Goal: Task Accomplishment & Management: Manage account settings

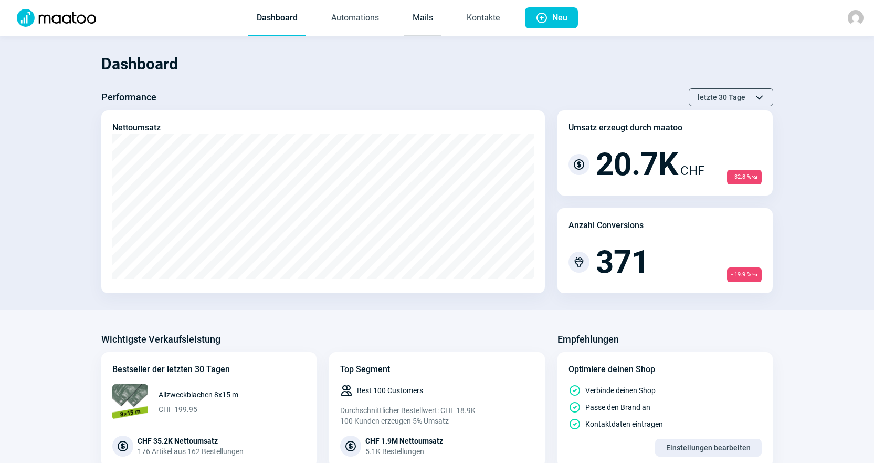
click at [414, 18] on link "Mails" at bounding box center [422, 18] width 37 height 35
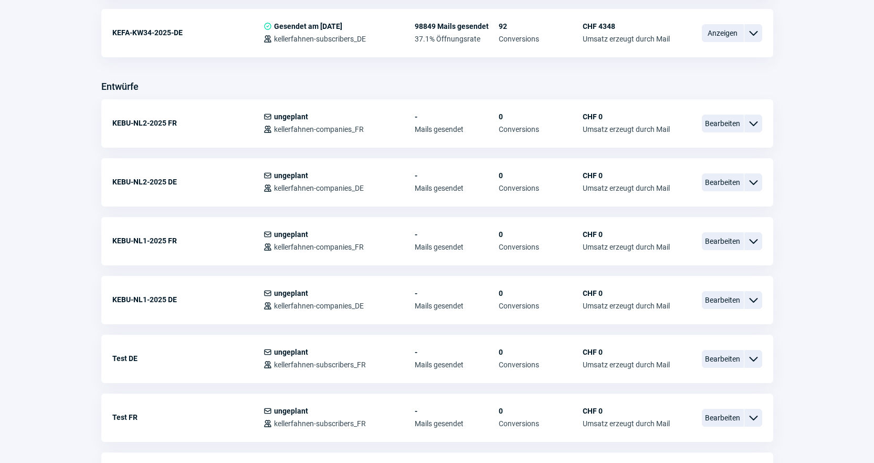
scroll to position [368, 0]
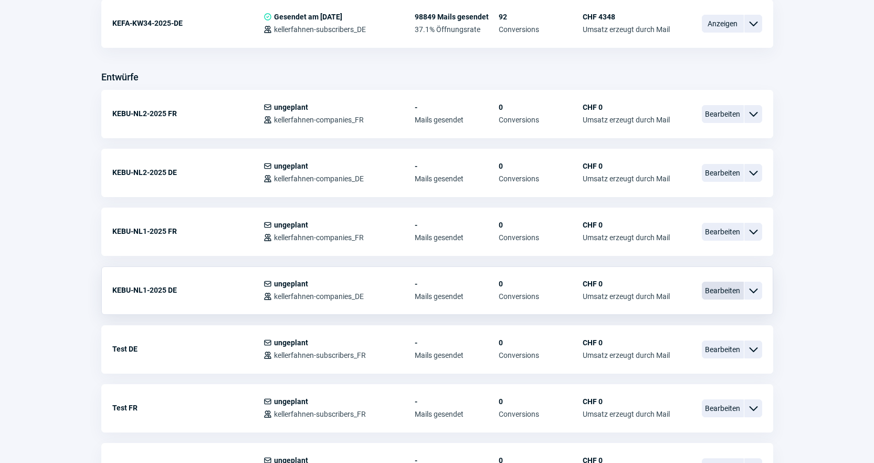
click at [714, 291] on span "Bearbeiten" at bounding box center [723, 290] width 42 height 18
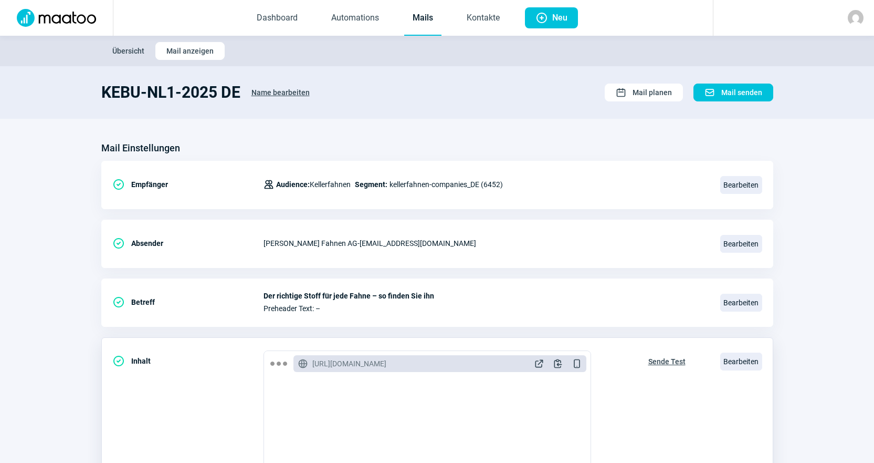
click at [657, 366] on span "Sende Test" at bounding box center [667, 361] width 37 height 17
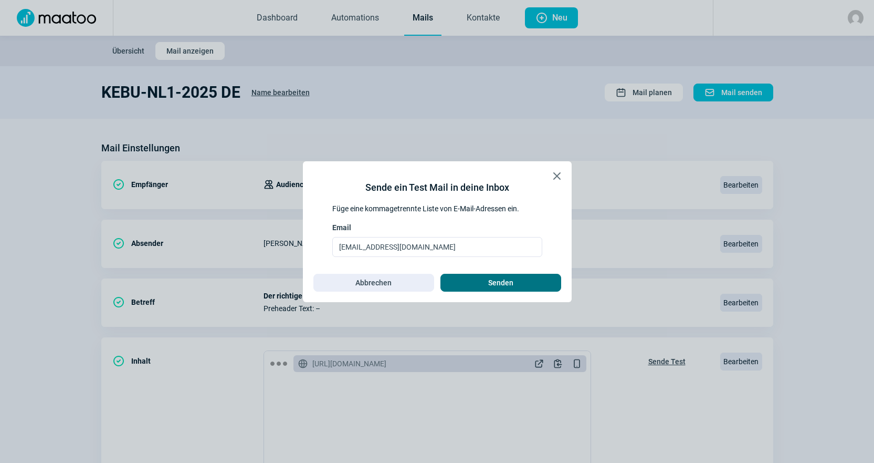
click at [546, 285] on span "Senden" at bounding box center [501, 282] width 99 height 17
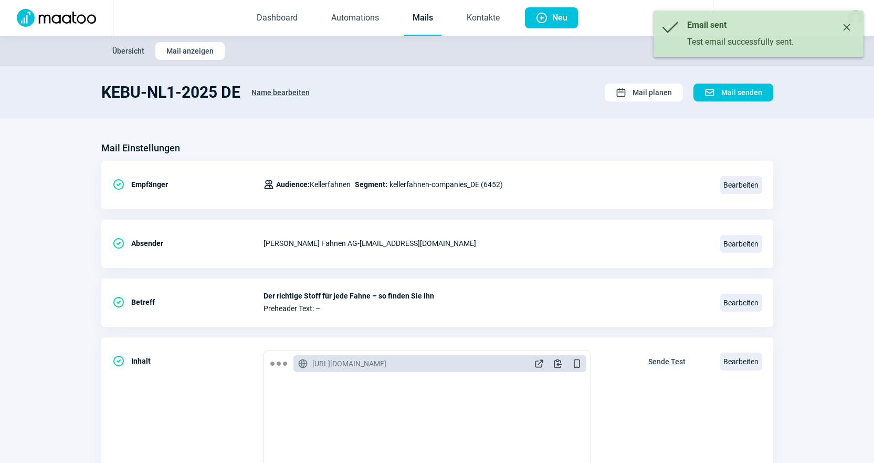
click at [409, 32] on link "Mails" at bounding box center [422, 18] width 37 height 35
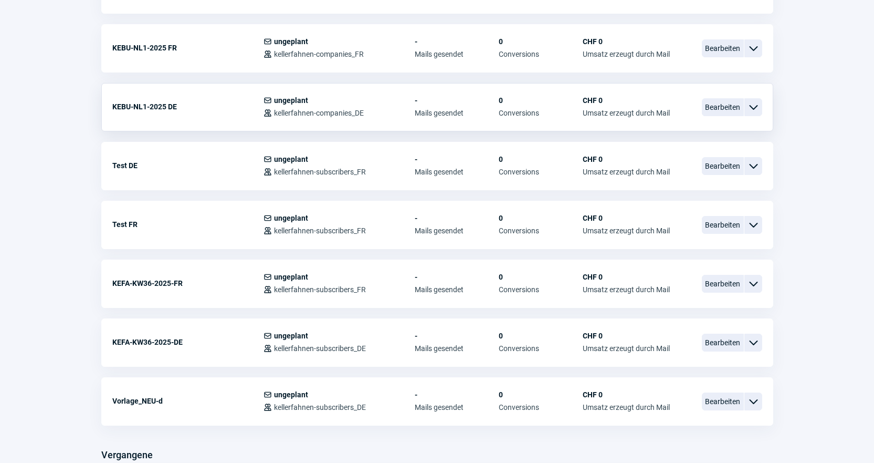
scroll to position [525, 0]
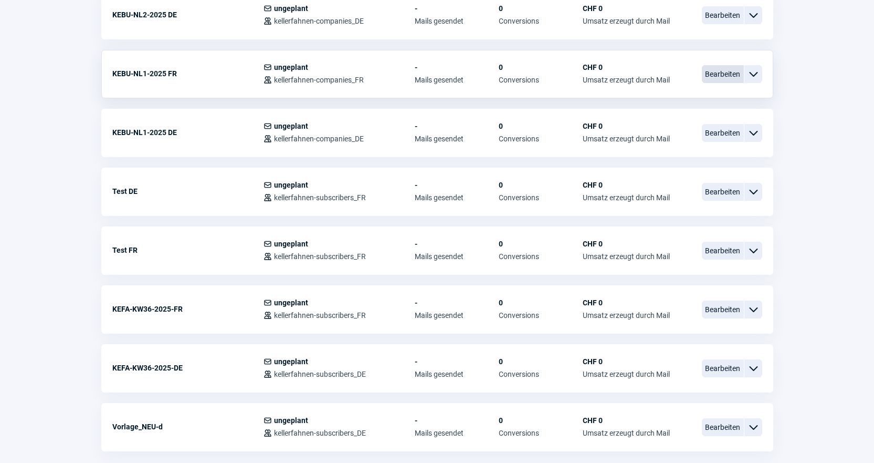
click at [719, 74] on span "Bearbeiten" at bounding box center [723, 74] width 42 height 18
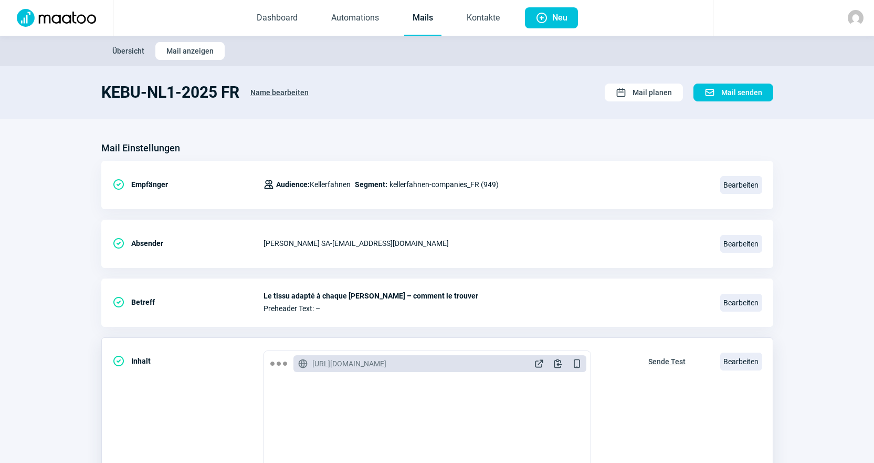
click at [656, 357] on span "Sende Test" at bounding box center [667, 361] width 37 height 17
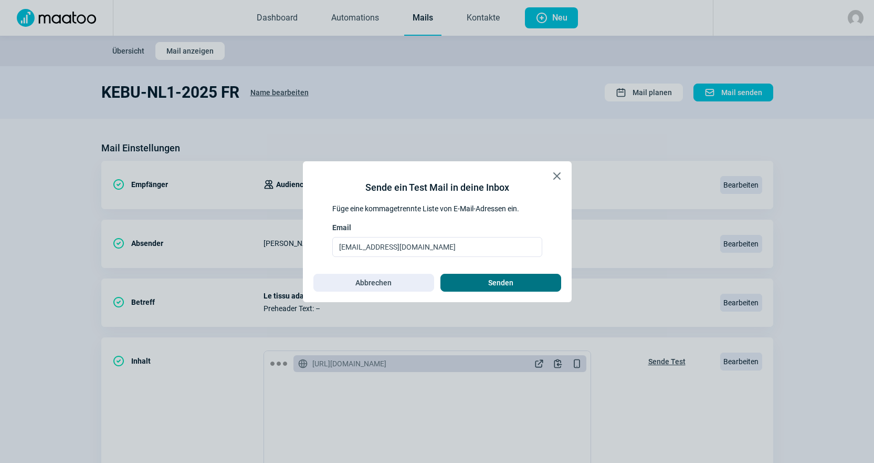
click at [534, 283] on span "Senden" at bounding box center [501, 282] width 99 height 17
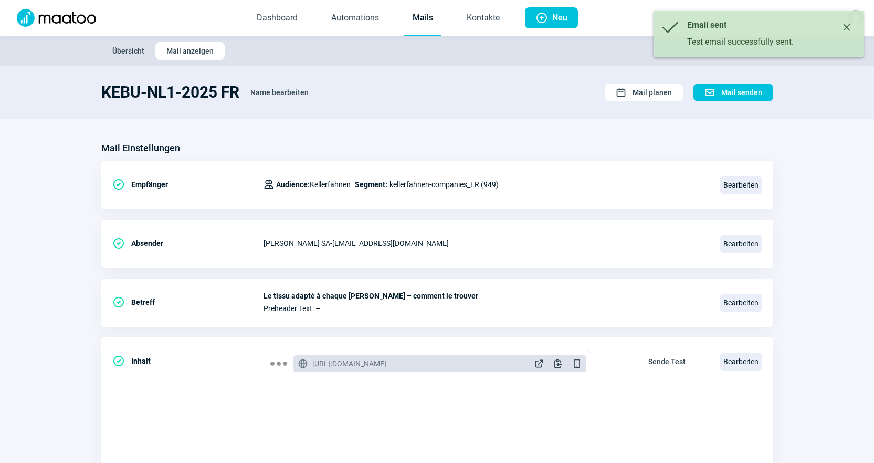
click at [422, 12] on link "Mails" at bounding box center [422, 18] width 37 height 35
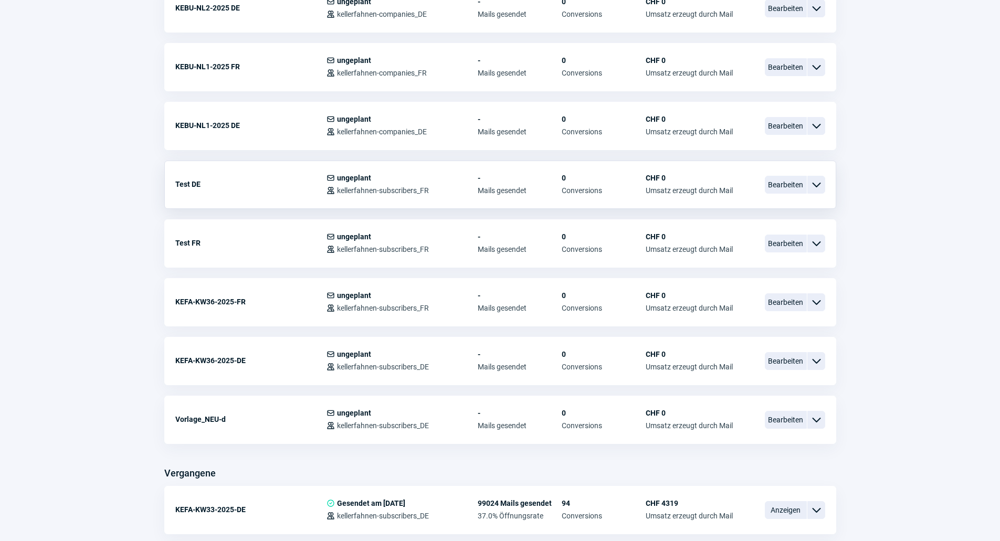
scroll to position [473, 0]
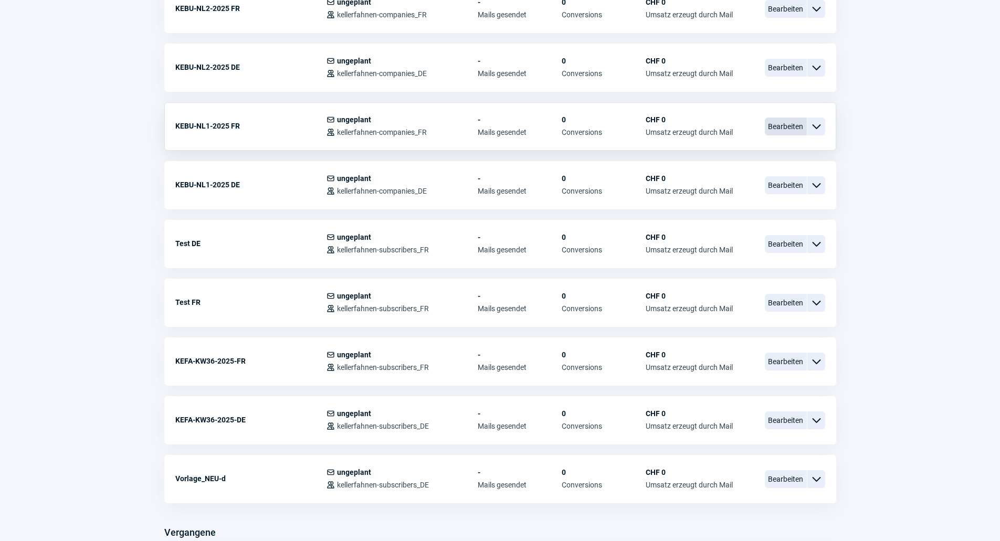
click at [772, 122] on span "Bearbeiten" at bounding box center [786, 127] width 42 height 18
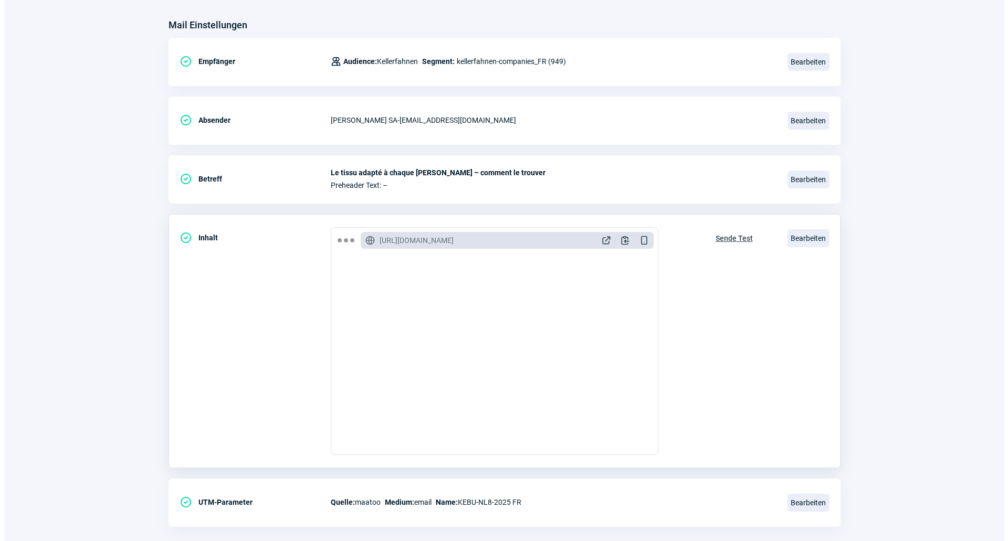
scroll to position [140, 0]
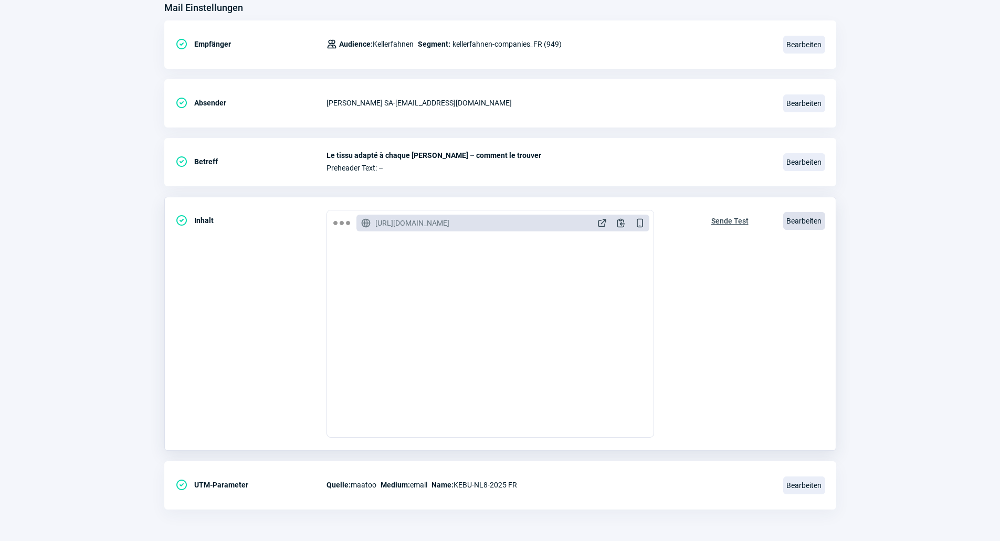
click at [813, 222] on span "Bearbeiten" at bounding box center [805, 221] width 42 height 18
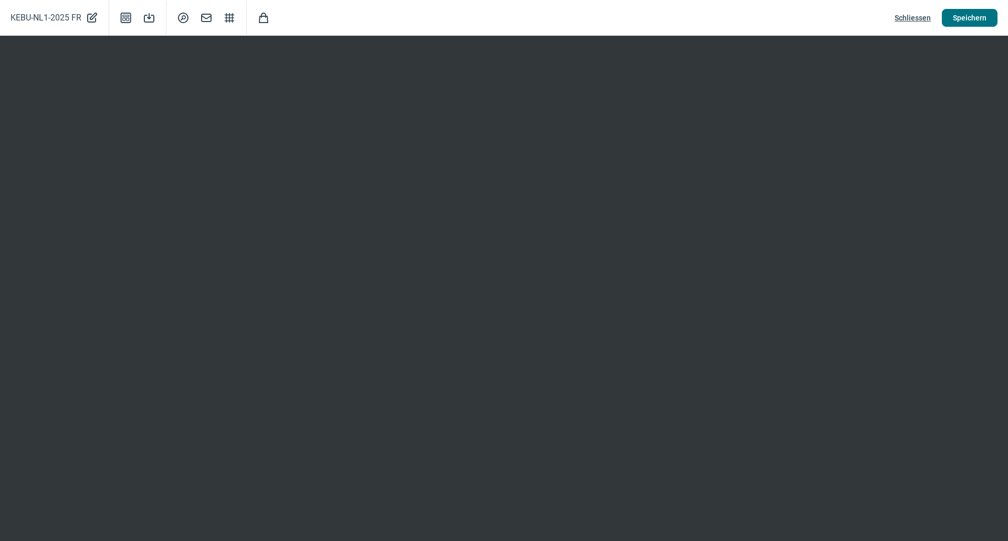
click at [882, 12] on span "Speichern" at bounding box center [970, 17] width 34 height 17
click at [882, 16] on span "Schliessen" at bounding box center [913, 17] width 36 height 17
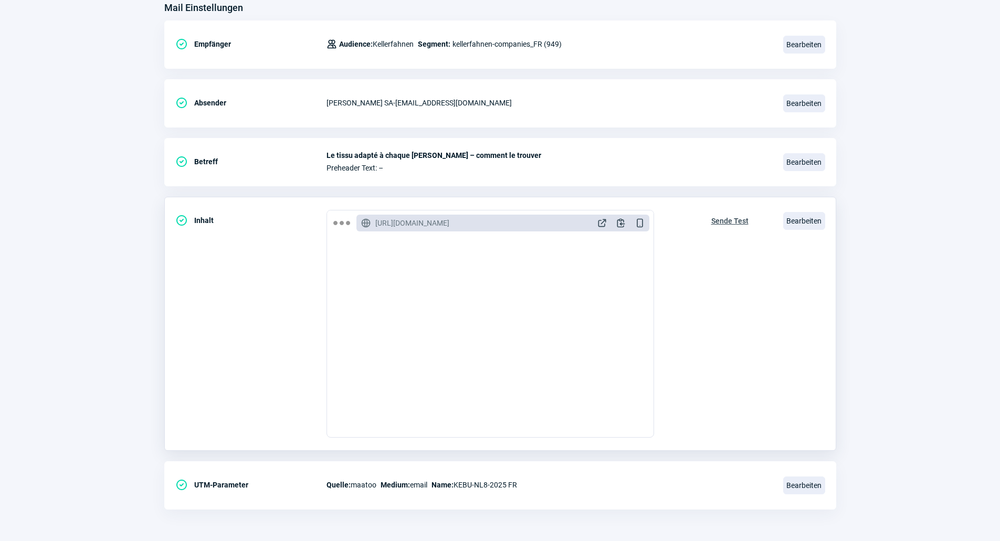
click at [724, 223] on span "Sende Test" at bounding box center [730, 221] width 37 height 17
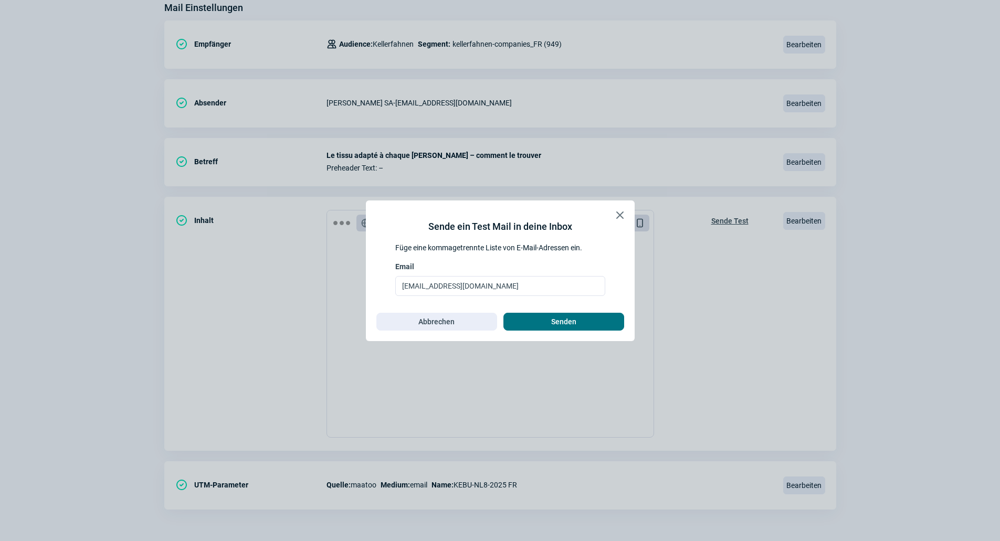
click at [571, 315] on span "Senden" at bounding box center [563, 322] width 25 height 17
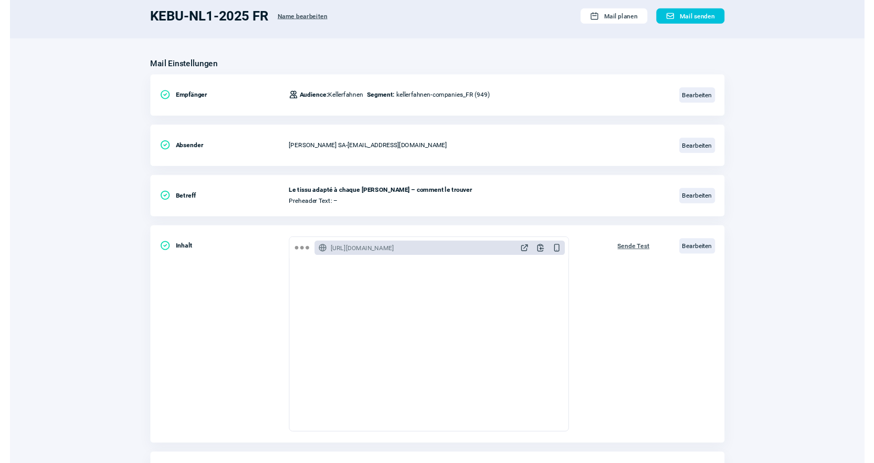
scroll to position [0, 0]
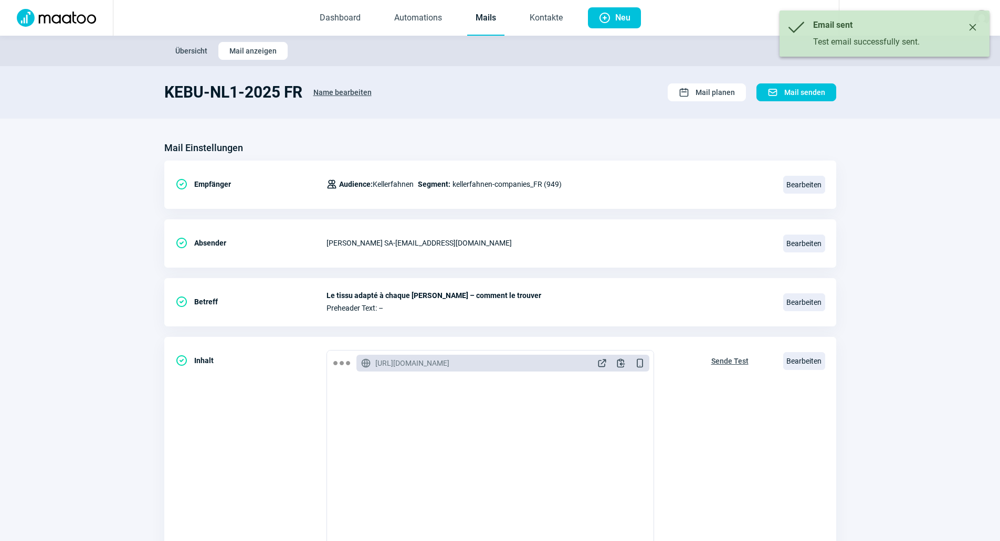
click at [479, 26] on link "Mails" at bounding box center [485, 18] width 37 height 35
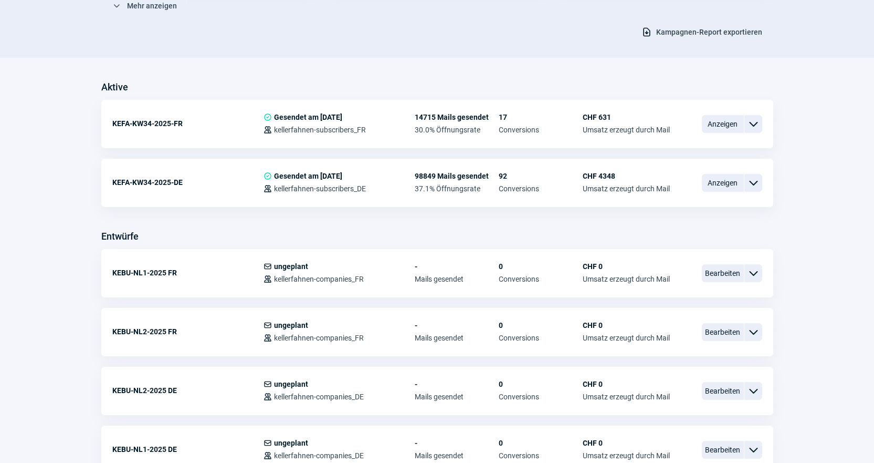
scroll to position [210, 0]
click at [714, 270] on span "Bearbeiten" at bounding box center [723, 272] width 42 height 18
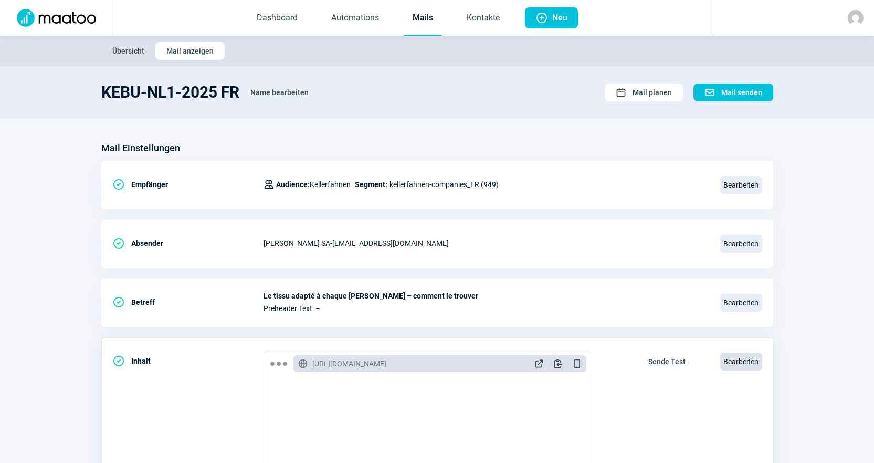
click at [730, 362] on span "Bearbeiten" at bounding box center [742, 361] width 42 height 18
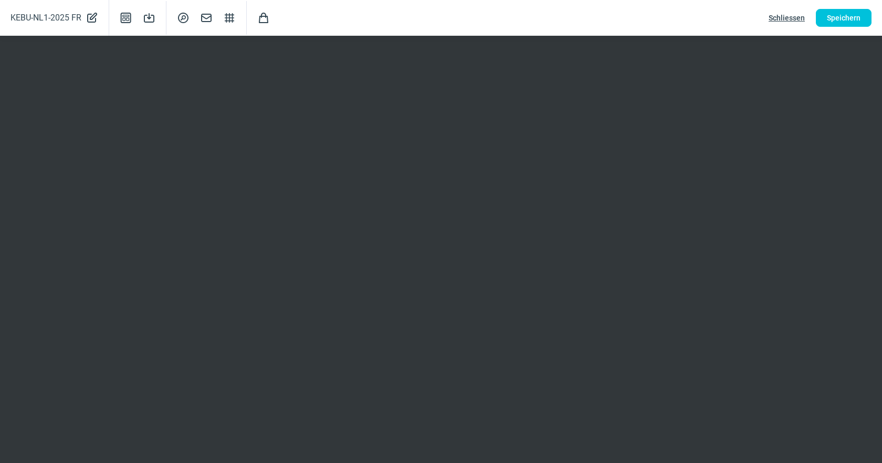
click at [779, 18] on span "Schliessen" at bounding box center [787, 17] width 36 height 17
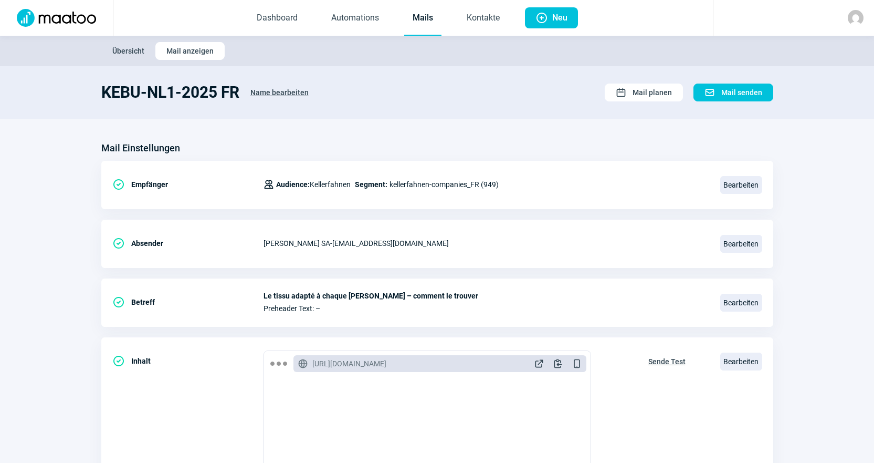
click at [416, 17] on link "Mails" at bounding box center [422, 18] width 37 height 35
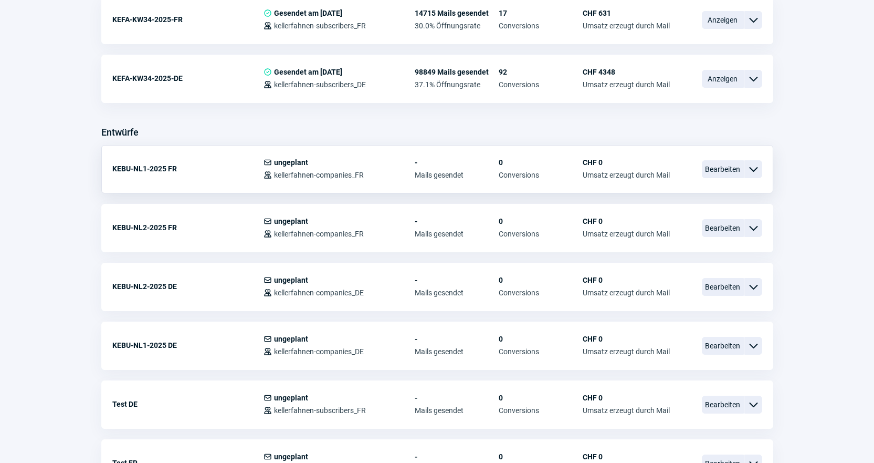
scroll to position [315, 0]
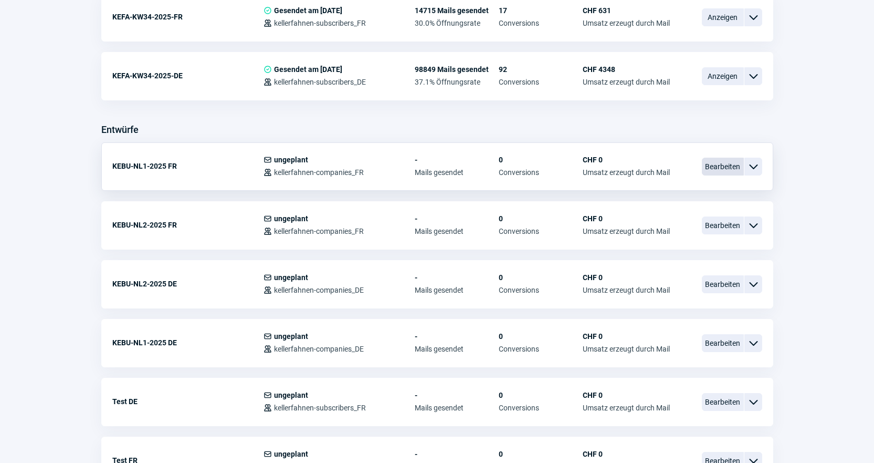
click at [711, 169] on span "Bearbeiten" at bounding box center [723, 167] width 42 height 18
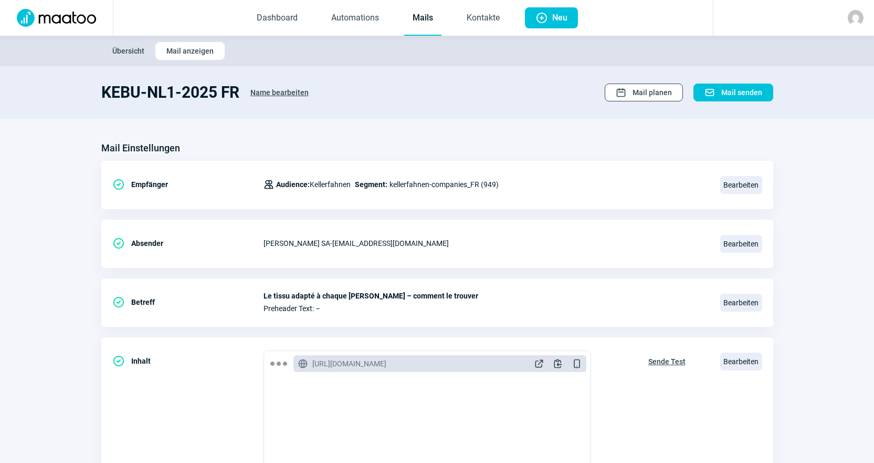
click at [658, 93] on span "Mail planen" at bounding box center [652, 92] width 39 height 17
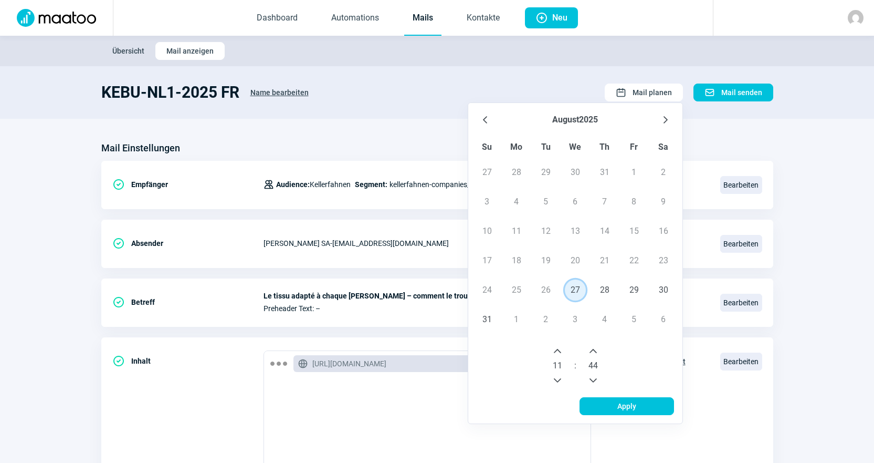
click at [576, 287] on span "27" at bounding box center [575, 289] width 21 height 21
click at [560, 348] on icon "Next Hour" at bounding box center [558, 351] width 8 height 8
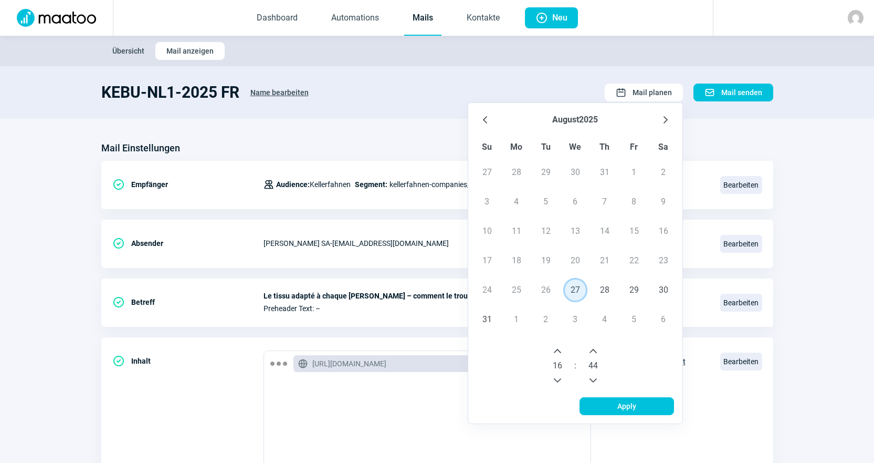
click at [560, 348] on icon "Next Hour" at bounding box center [558, 351] width 8 height 8
click at [558, 379] on icon "Previous Hour" at bounding box center [558, 380] width 8 height 8
click at [592, 347] on icon "Next Minute" at bounding box center [593, 351] width 8 height 8
click at [592, 348] on icon "Next Minute" at bounding box center [593, 351] width 8 height 8
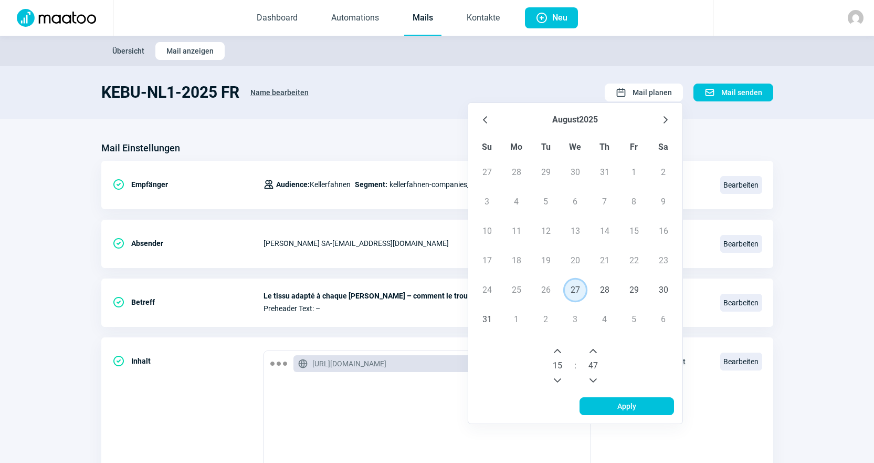
click at [592, 348] on icon "Next Minute" at bounding box center [593, 351] width 8 height 8
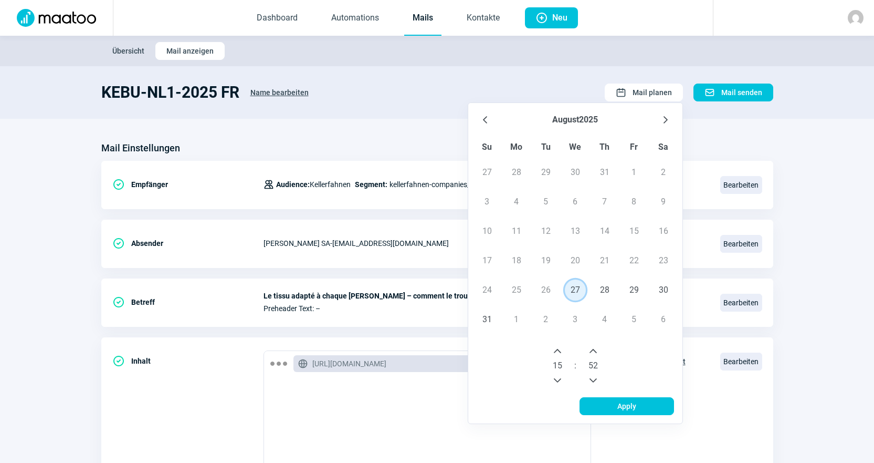
click at [592, 348] on icon "Next Minute" at bounding box center [593, 351] width 8 height 8
click at [593, 348] on icon "Next Minute" at bounding box center [593, 351] width 8 height 8
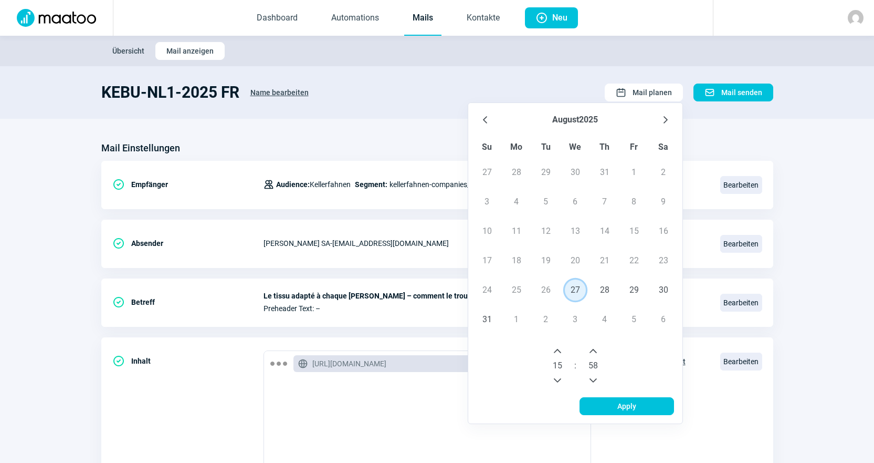
click at [593, 348] on icon "Next Minute" at bounding box center [593, 351] width 8 height 8
click at [591, 375] on button "Previous Minute" at bounding box center [593, 380] width 17 height 17
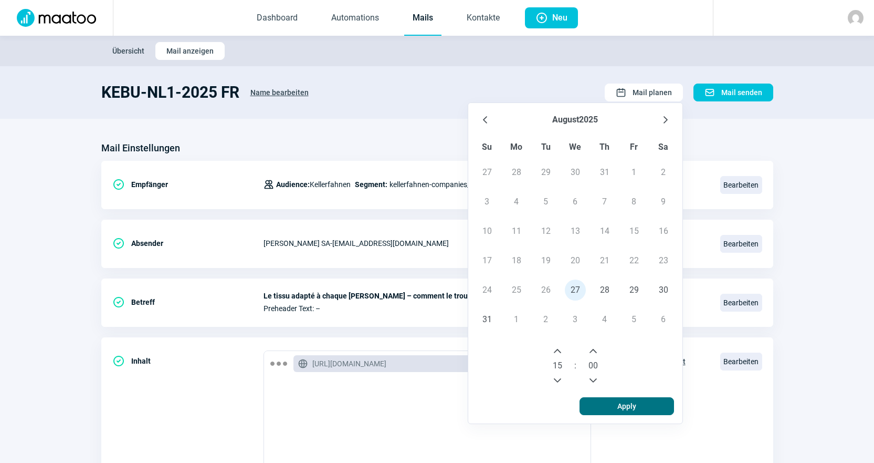
click at [605, 400] on span "Apply" at bounding box center [627, 406] width 72 height 17
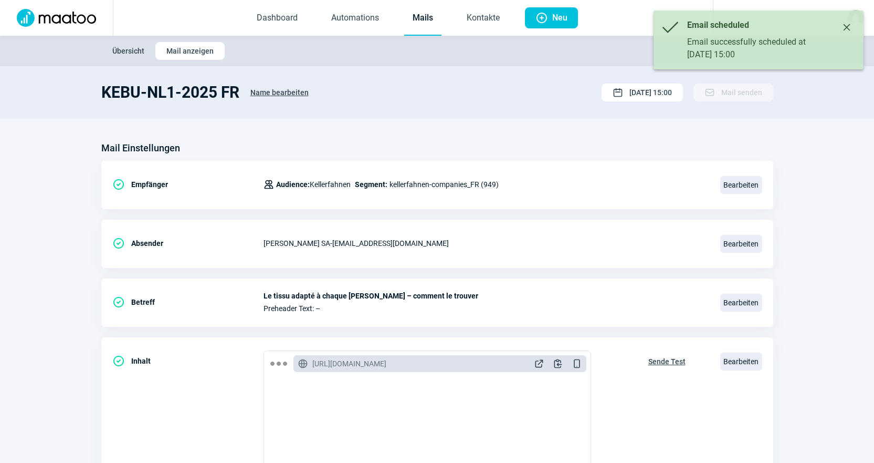
click at [410, 22] on link "Mails" at bounding box center [422, 18] width 37 height 35
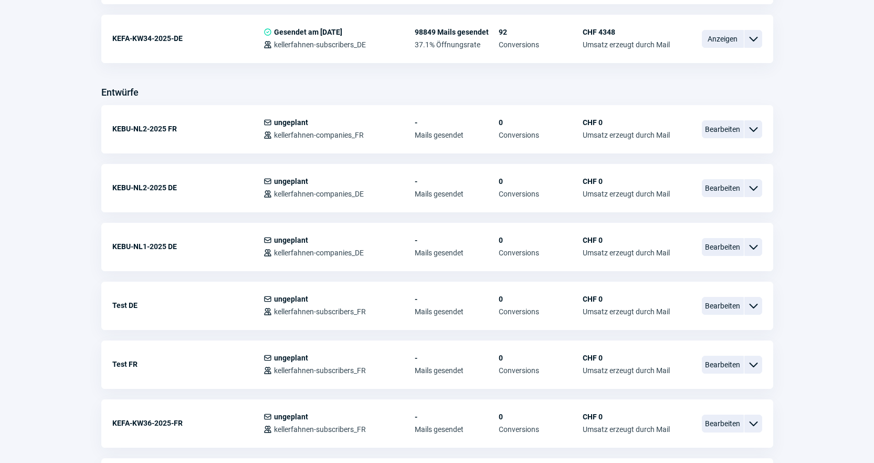
scroll to position [525, 0]
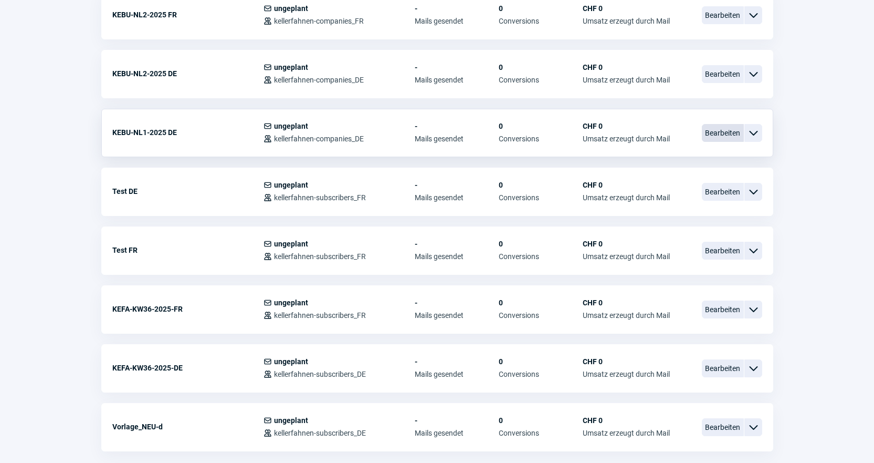
click at [732, 135] on span "Bearbeiten" at bounding box center [723, 133] width 42 height 18
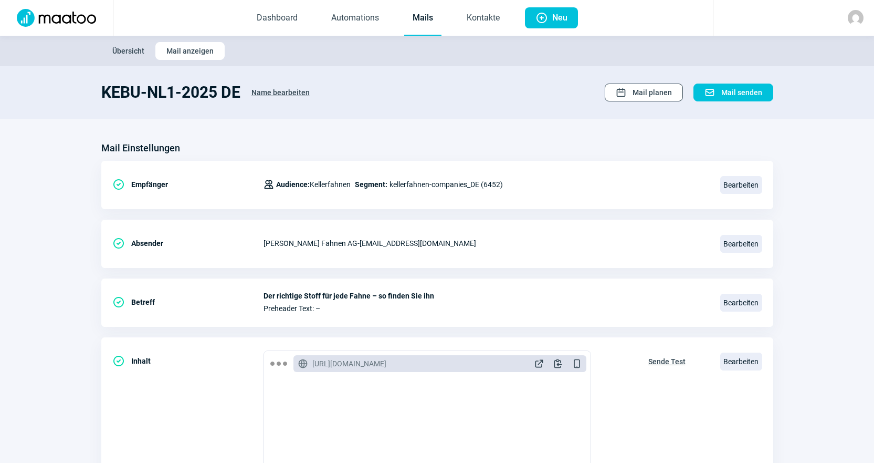
click at [644, 90] on span "Mail planen" at bounding box center [652, 92] width 39 height 17
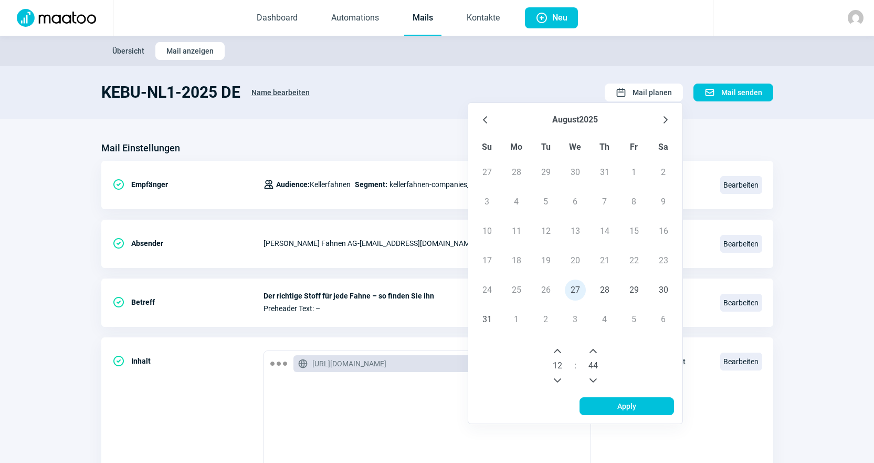
click at [561, 352] on icon "Next Hour" at bounding box center [558, 351] width 8 height 8
click at [562, 353] on icon "Next Hour" at bounding box center [558, 351] width 8 height 8
click at [592, 351] on icon "Next Minute" at bounding box center [593, 351] width 7 height 4
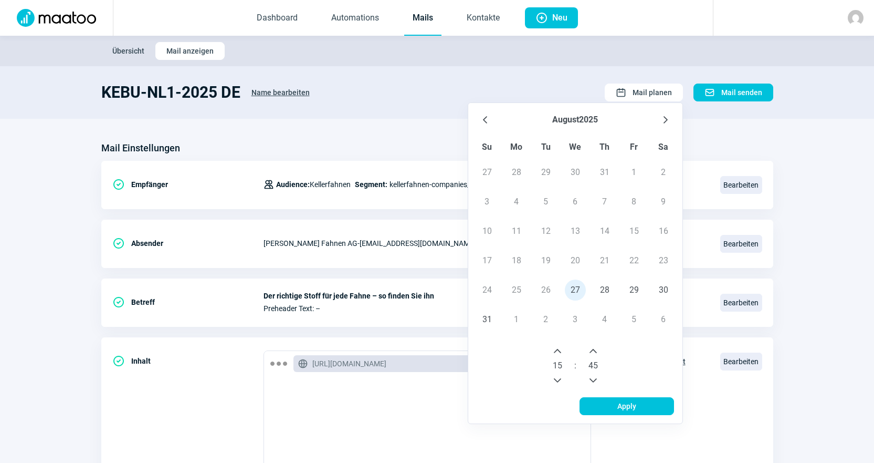
click at [591, 351] on icon "Next Minute" at bounding box center [593, 351] width 7 height 4
click at [591, 352] on icon "Next Minute" at bounding box center [593, 351] width 7 height 4
click at [590, 352] on icon "Next Minute" at bounding box center [593, 351] width 8 height 8
click at [591, 351] on icon "Next Minute" at bounding box center [593, 351] width 8 height 8
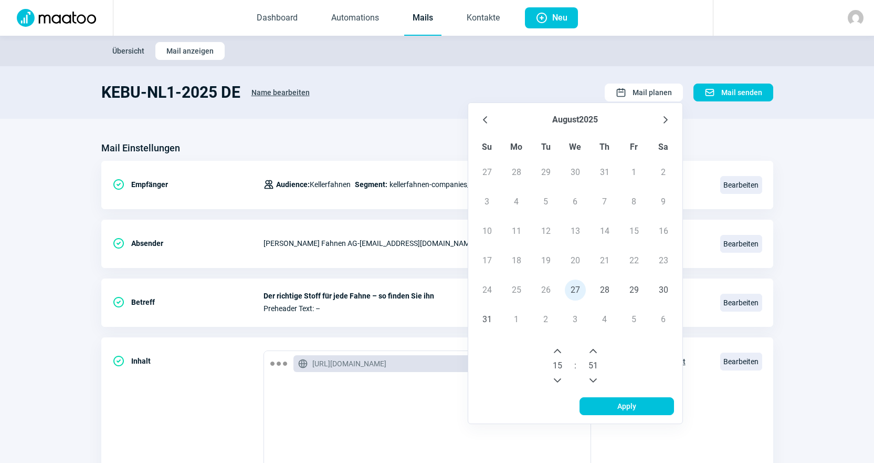
click at [592, 351] on icon "Next Minute" at bounding box center [593, 351] width 7 height 4
click at [591, 351] on icon "Next Minute" at bounding box center [593, 351] width 8 height 8
click at [592, 352] on icon "Next Minute" at bounding box center [593, 351] width 8 height 8
click at [593, 352] on icon "Next Minute" at bounding box center [593, 351] width 8 height 8
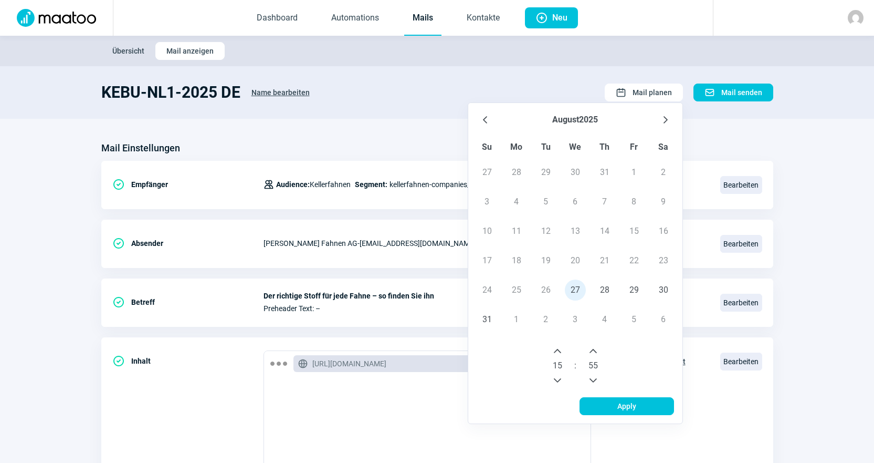
click at [594, 352] on icon "Next Minute" at bounding box center [593, 351] width 8 height 8
click at [596, 351] on icon "Next Minute" at bounding box center [593, 351] width 7 height 4
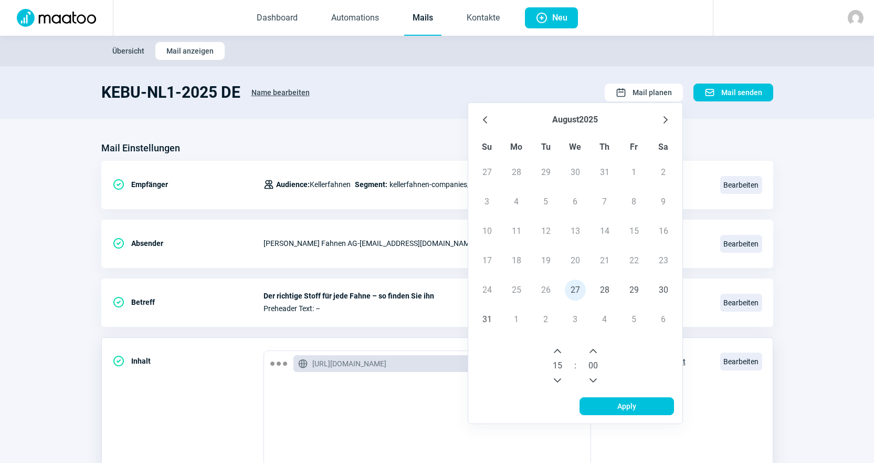
click at [607, 409] on span "Apply" at bounding box center [627, 406] width 72 height 17
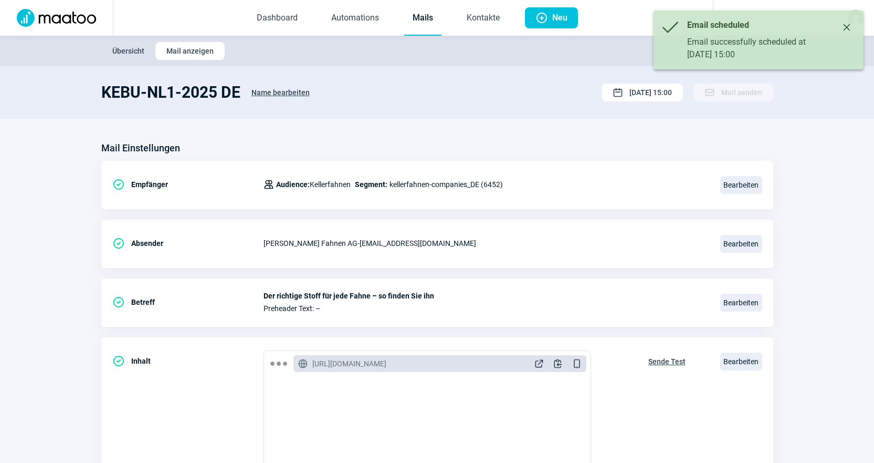
click at [423, 25] on link "Mails" at bounding box center [422, 18] width 37 height 35
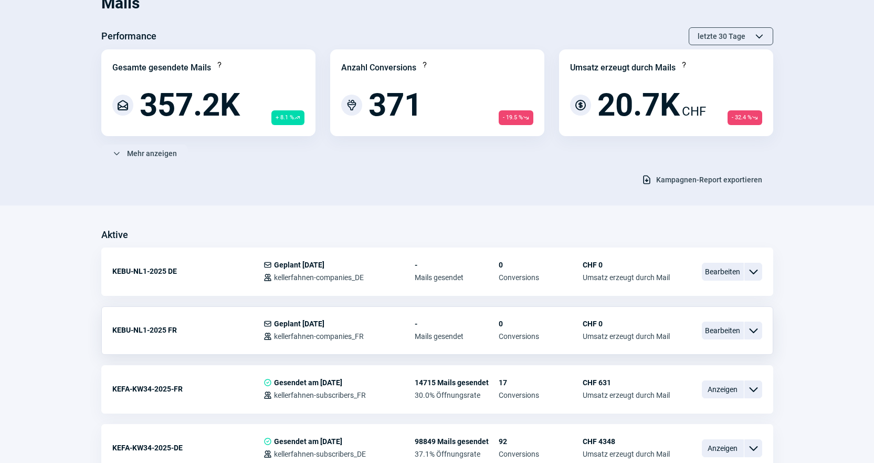
scroll to position [158, 0]
